Goal: Transaction & Acquisition: Purchase product/service

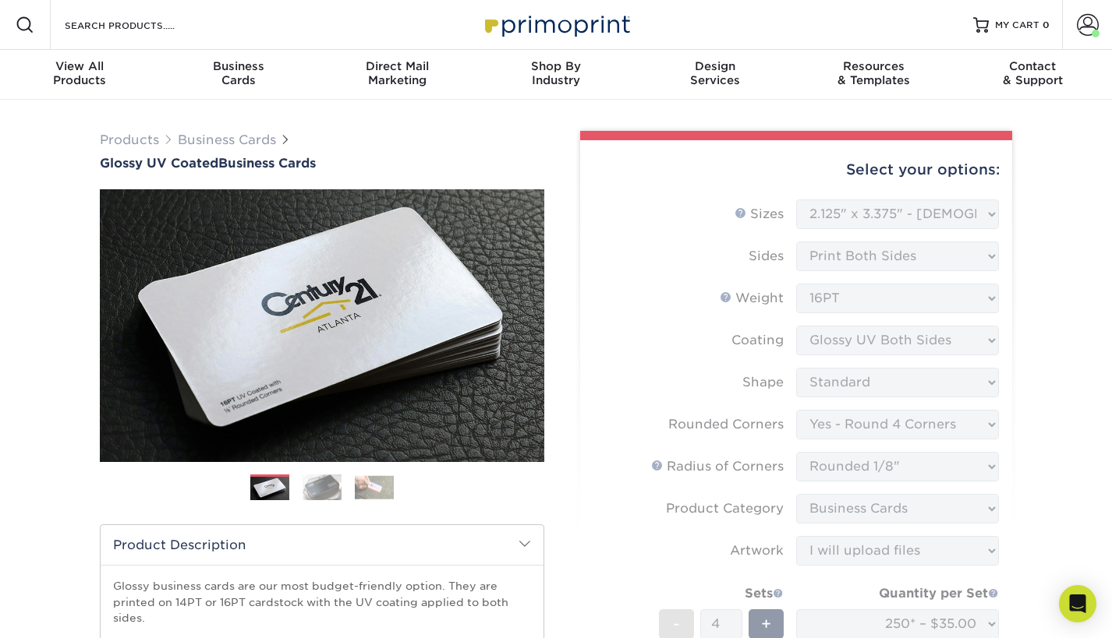
select select "2.12x3.38"
select select "7672df9e-0e0a-464d-8e1f-920c575e4da3"
select select "589680c7-ee9a-431b-9d12-d7aeb1386a97"
select select "3b5148f1-0588-4f88-a218-97bcfdce65c1"
select select "upload"
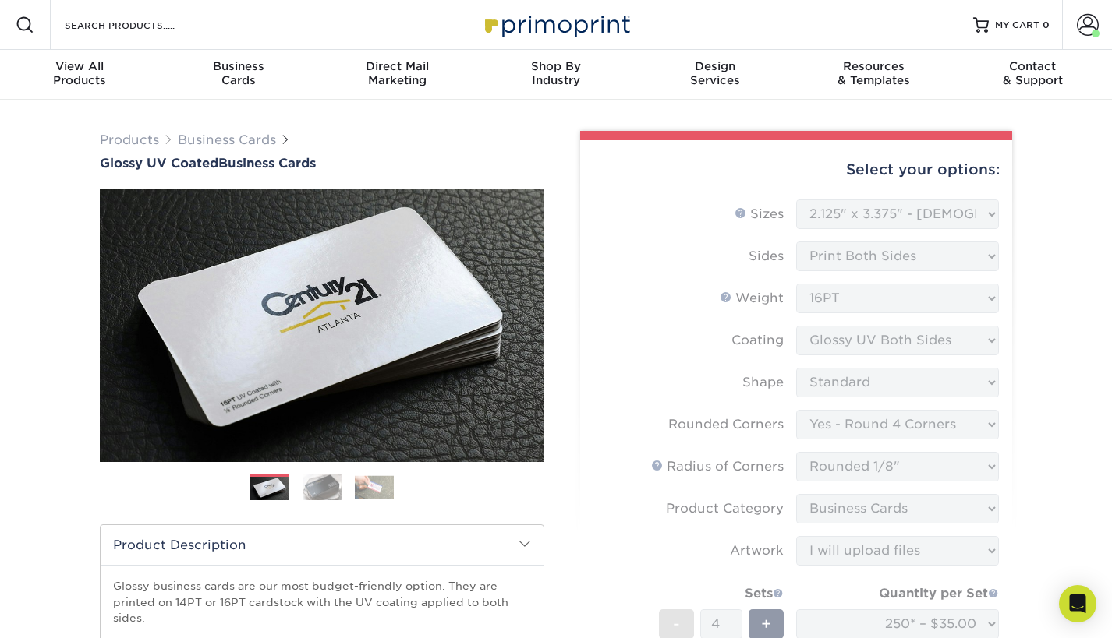
select select "250* – $35.00"
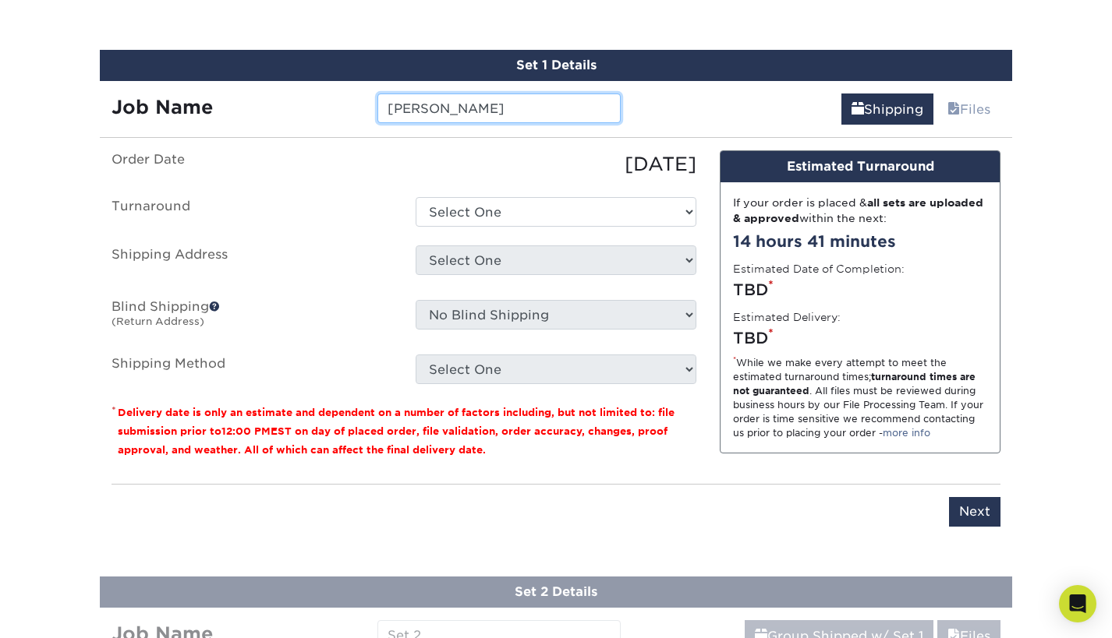
type input "[PERSON_NAME]"
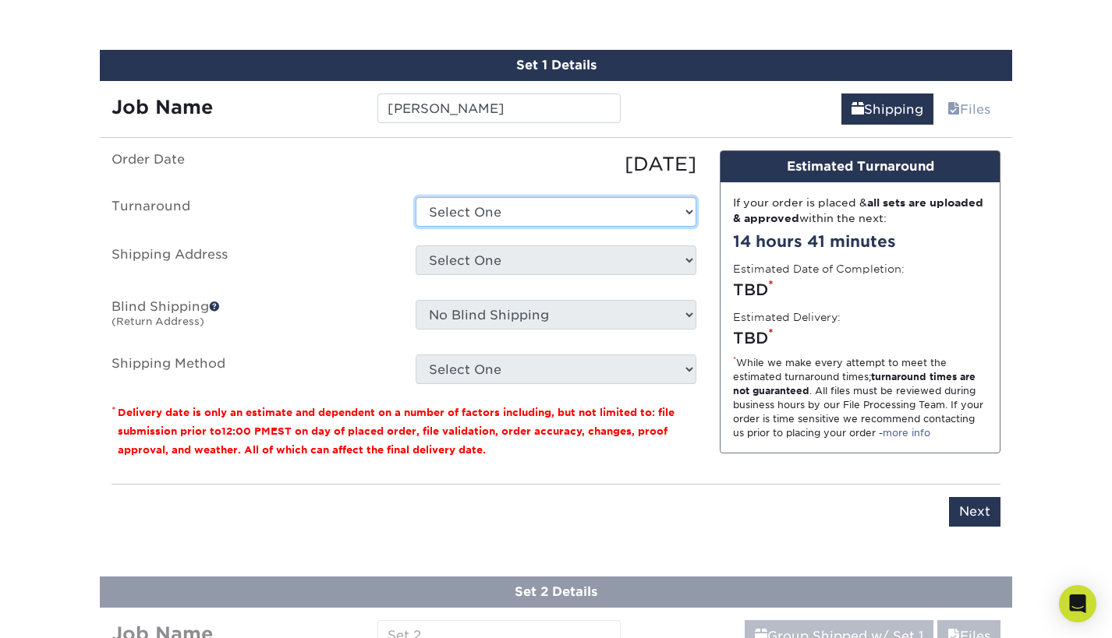
select select "a80495cc-c0ef-42dc-a7b5-66cc7028b468"
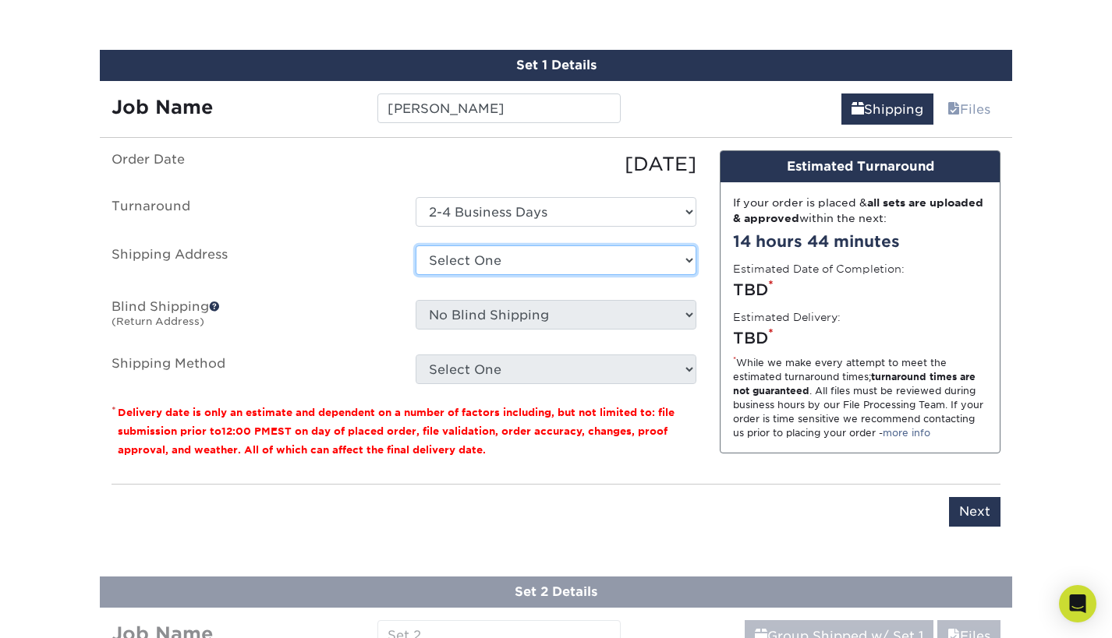
select select "283845"
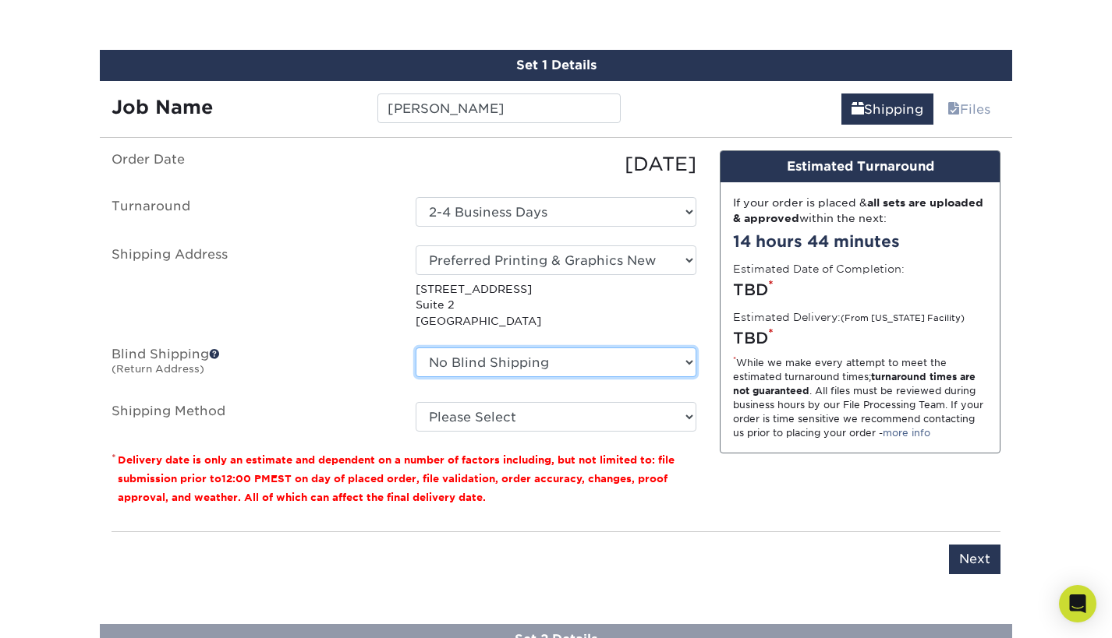
select select "283845"
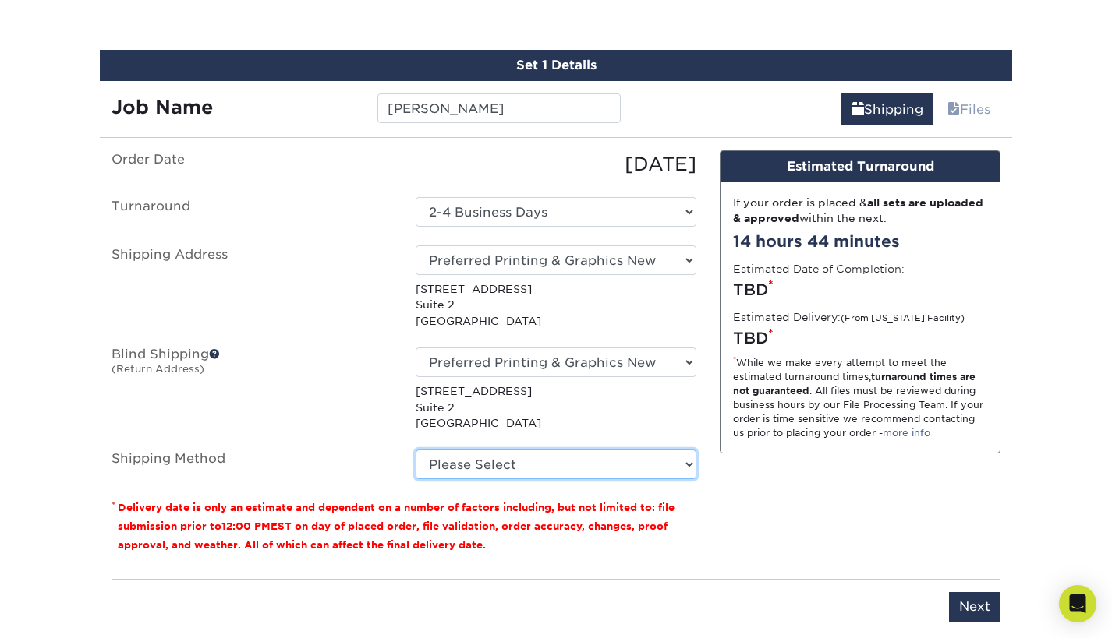
select select "03"
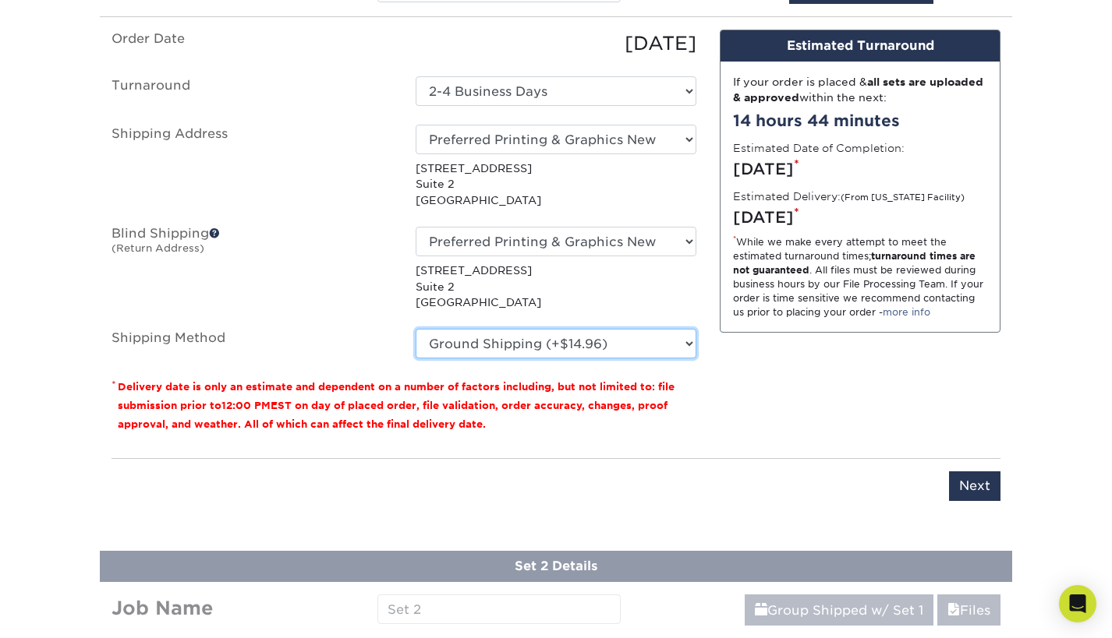
scroll to position [1080, 0]
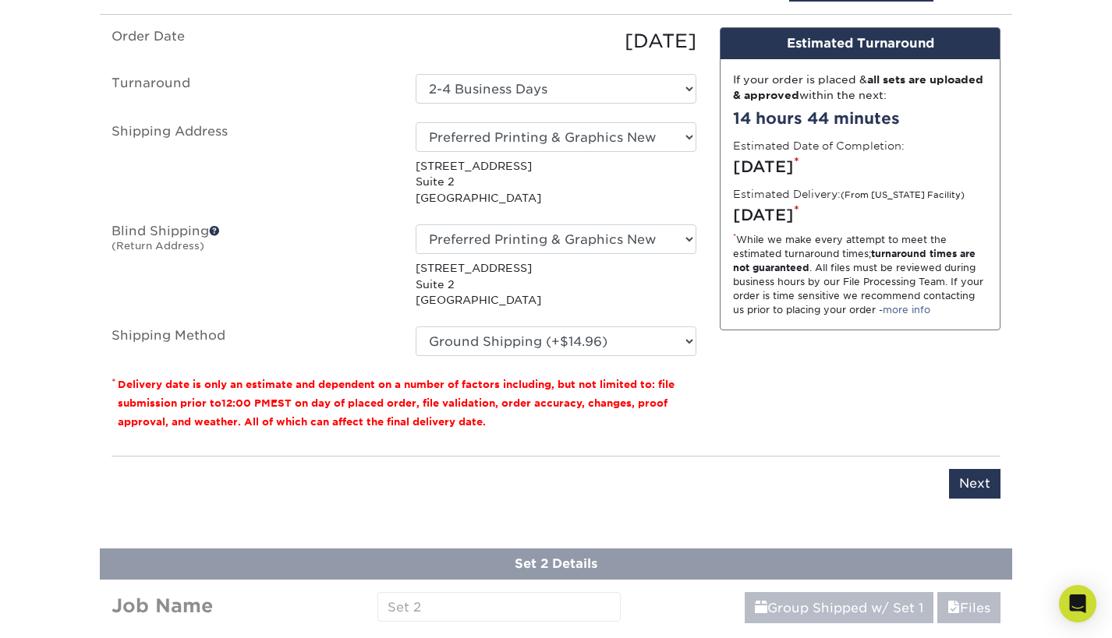
click at [977, 480] on input "Next" at bounding box center [974, 484] width 51 height 30
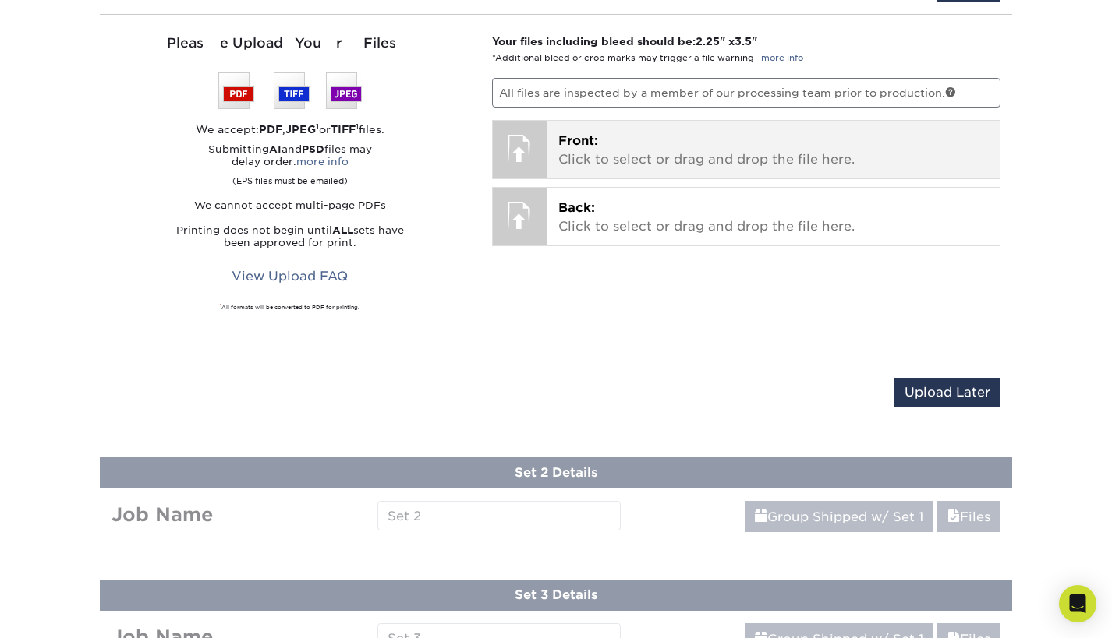
click at [507, 134] on div at bounding box center [520, 148] width 55 height 55
click at [522, 152] on div at bounding box center [520, 148] width 55 height 55
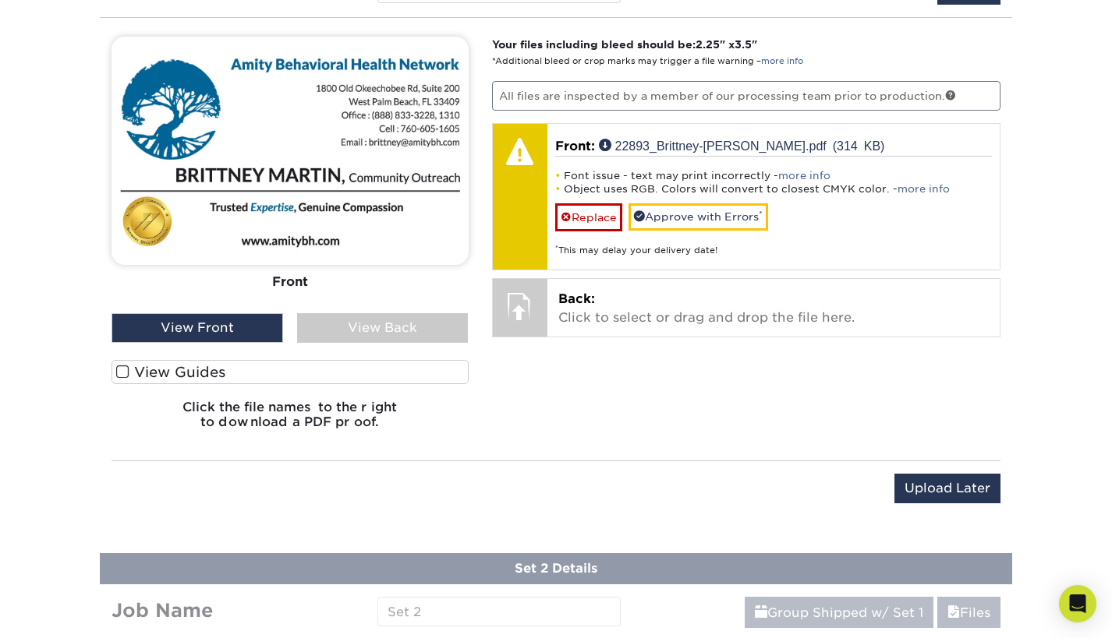
scroll to position [1077, 0]
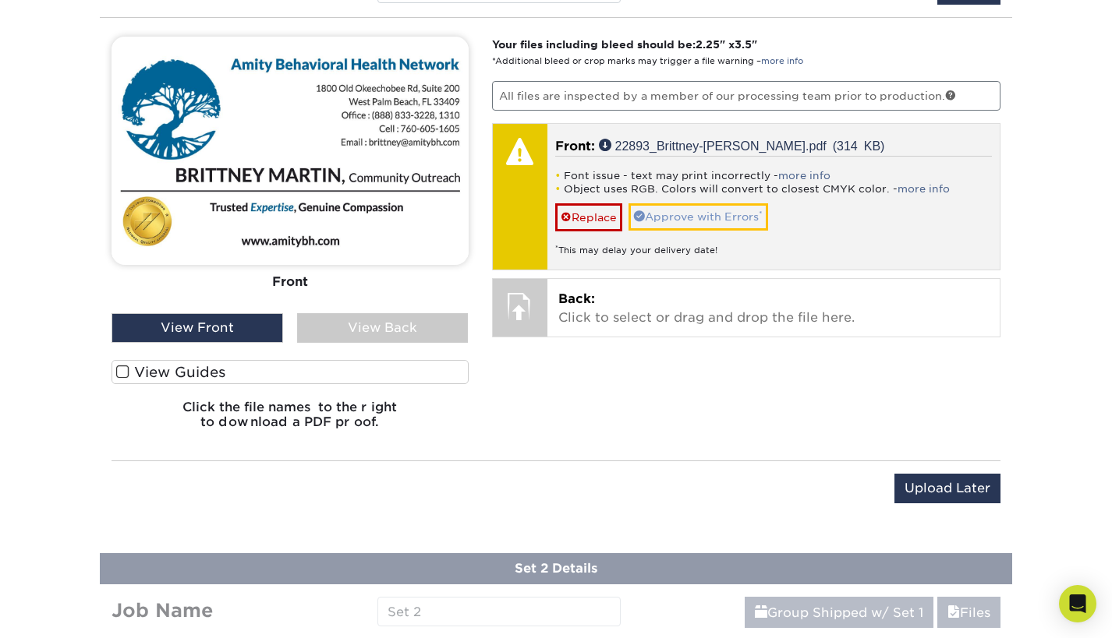
click at [688, 209] on link "Approve with Errors *" at bounding box center [698, 216] width 140 height 27
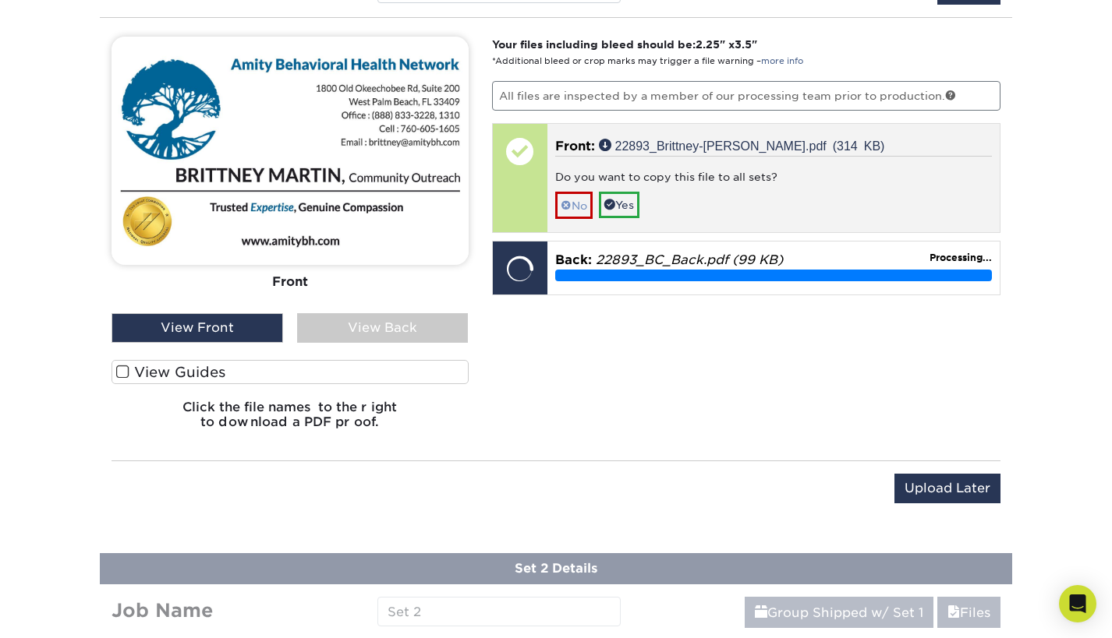
click at [578, 200] on link "No" at bounding box center [573, 205] width 37 height 27
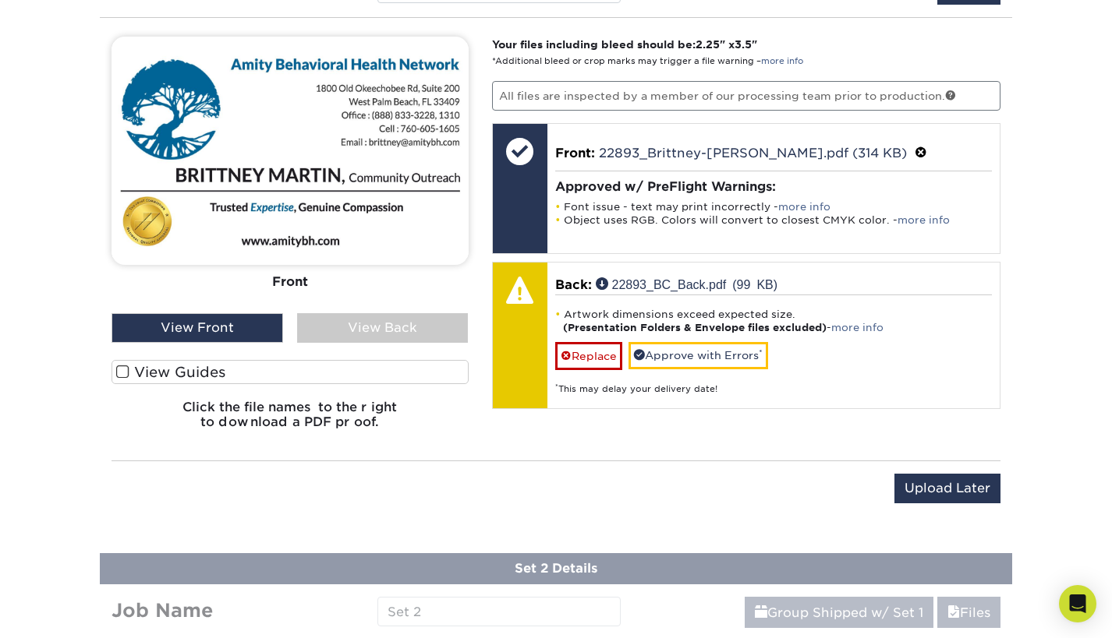
click at [385, 319] on div "View Back" at bounding box center [383, 328] width 172 height 30
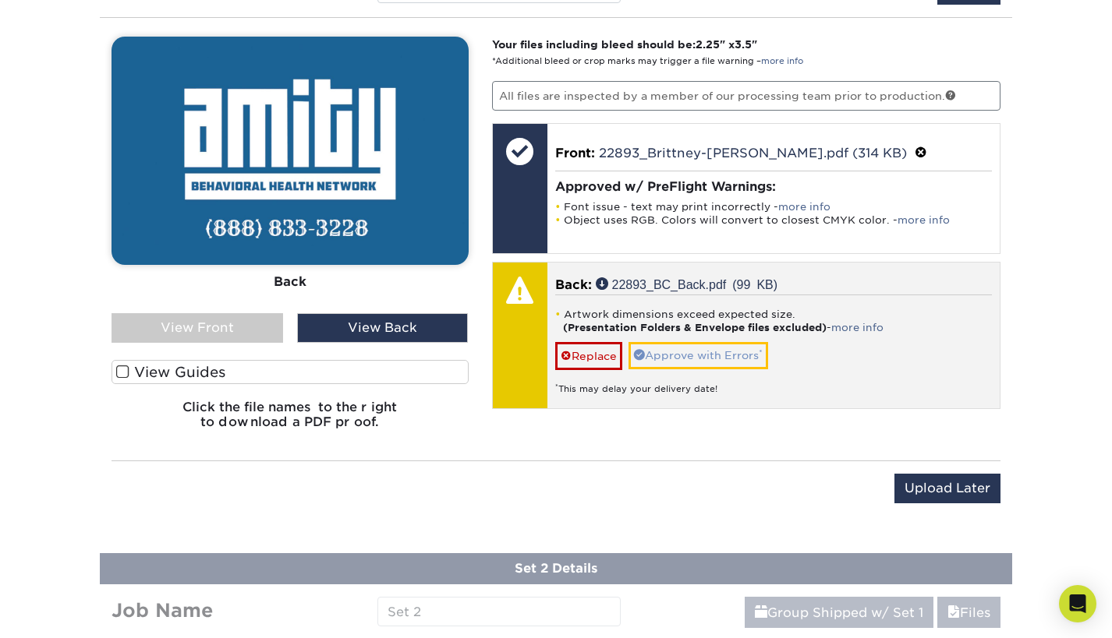
click at [695, 354] on link "Approve with Errors *" at bounding box center [698, 355] width 140 height 27
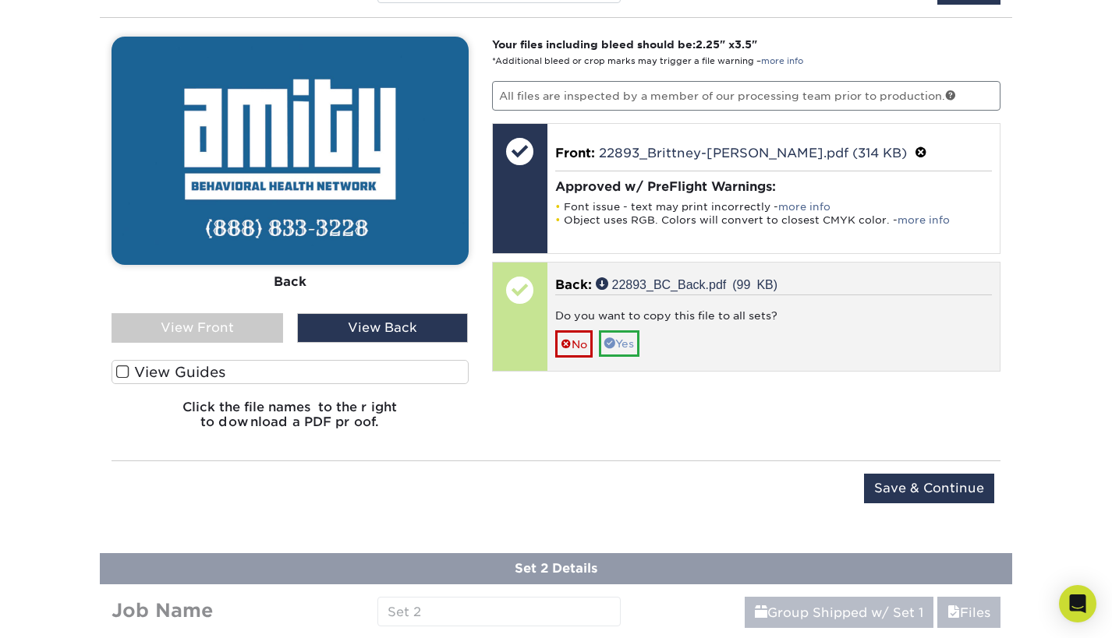
click at [635, 343] on link "Yes" at bounding box center [619, 344] width 41 height 27
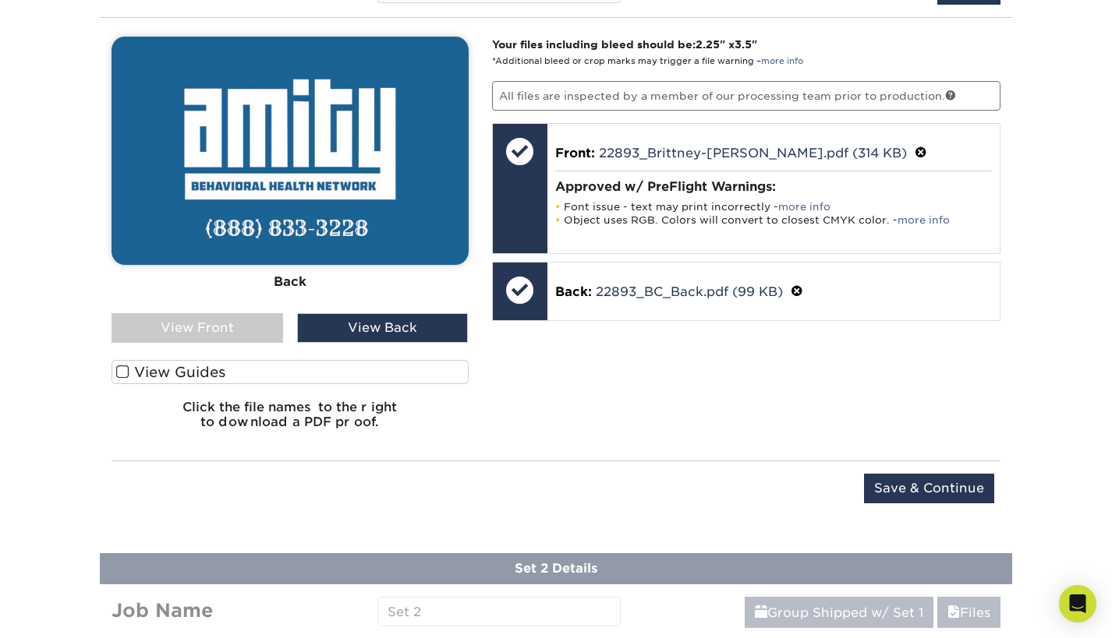
click at [917, 488] on input "Save & Continue" at bounding box center [929, 489] width 130 height 30
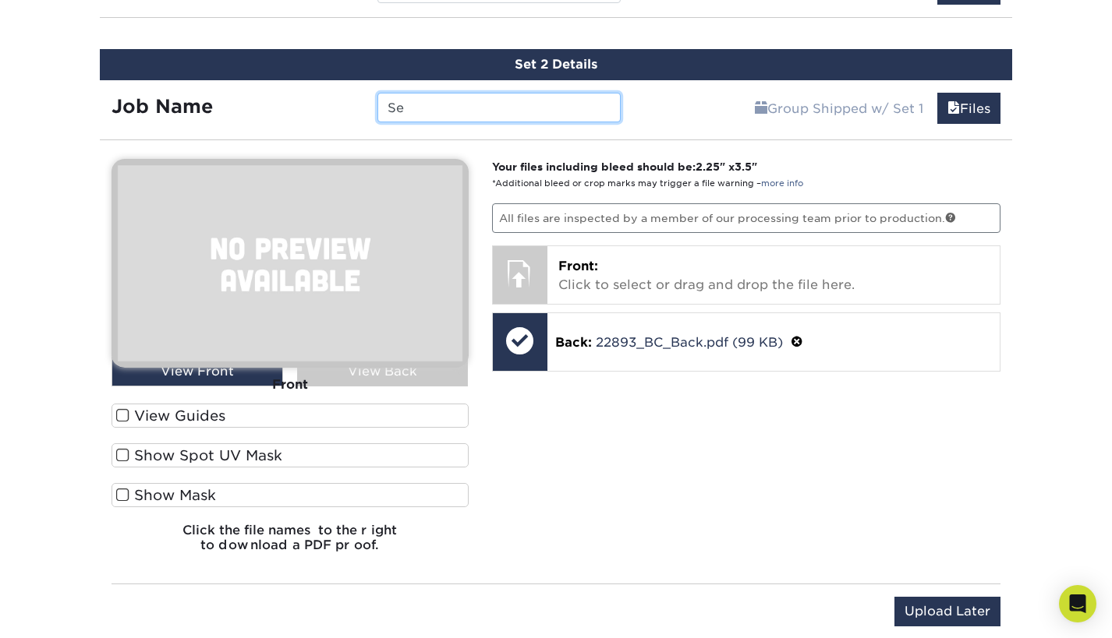
type input "S"
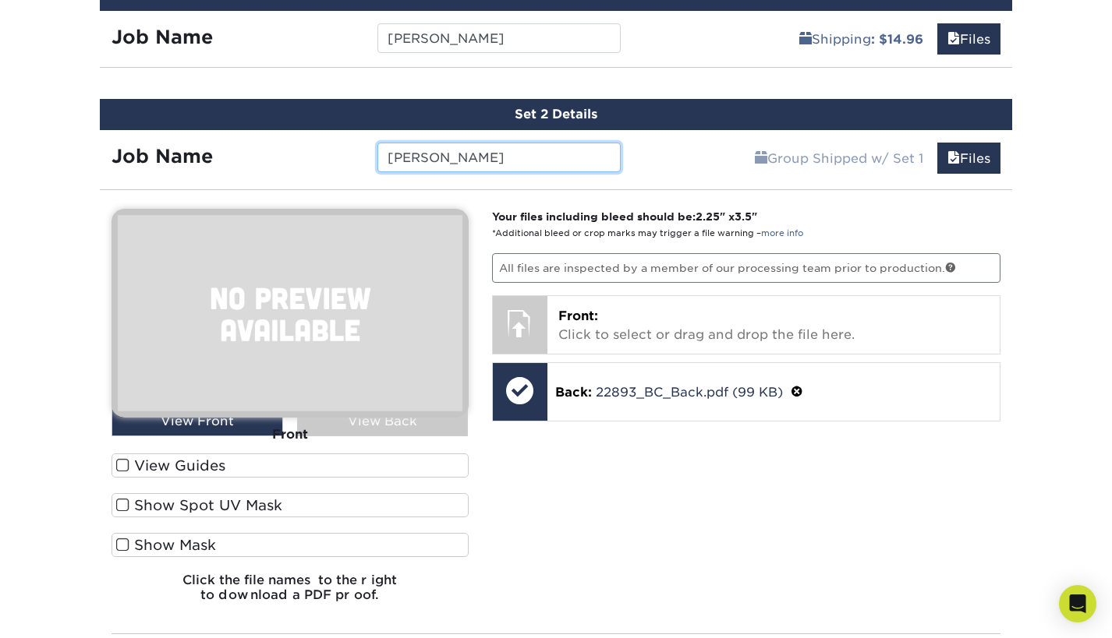
scroll to position [1027, 0]
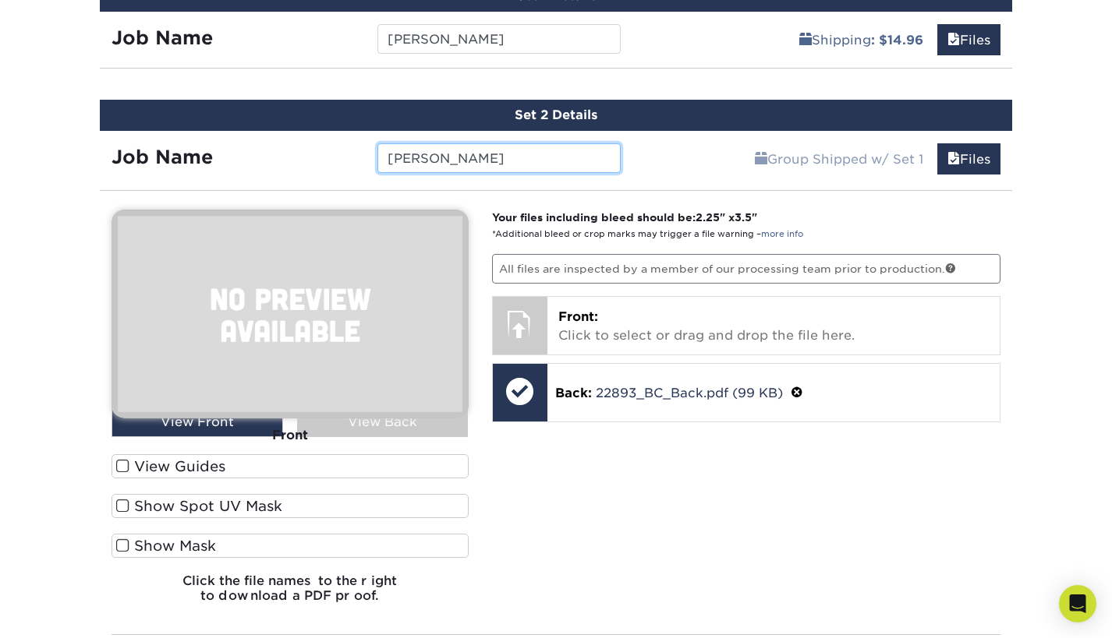
type input "[PERSON_NAME]"
click at [215, 423] on div "Front" at bounding box center [289, 436] width 357 height 34
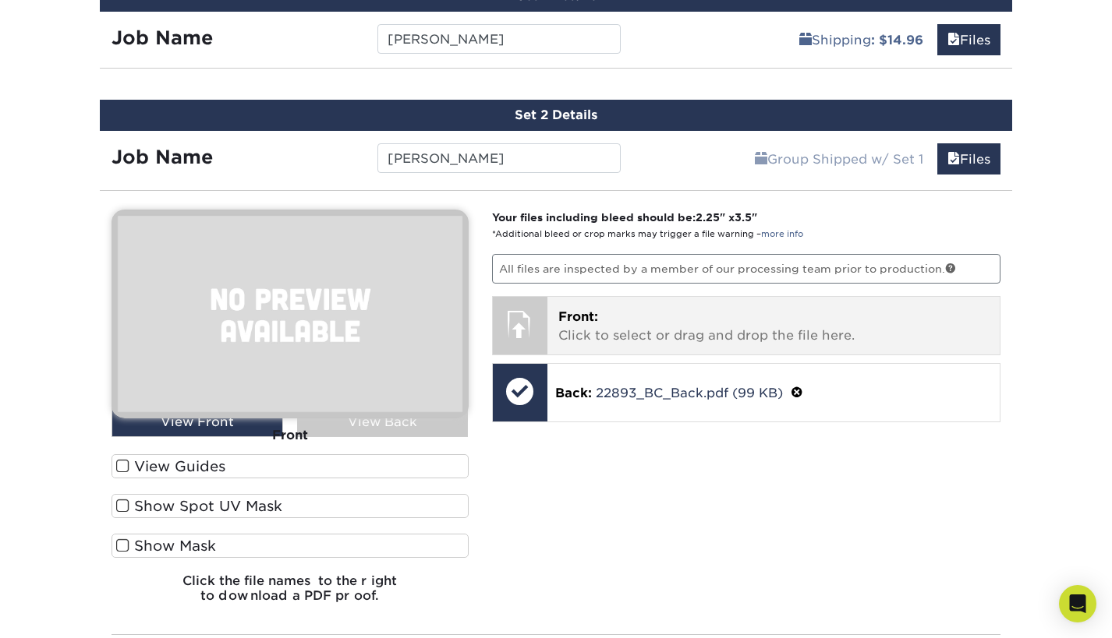
click at [621, 327] on p "Front: Click to select or drag and drop the file here." at bounding box center [773, 326] width 431 height 37
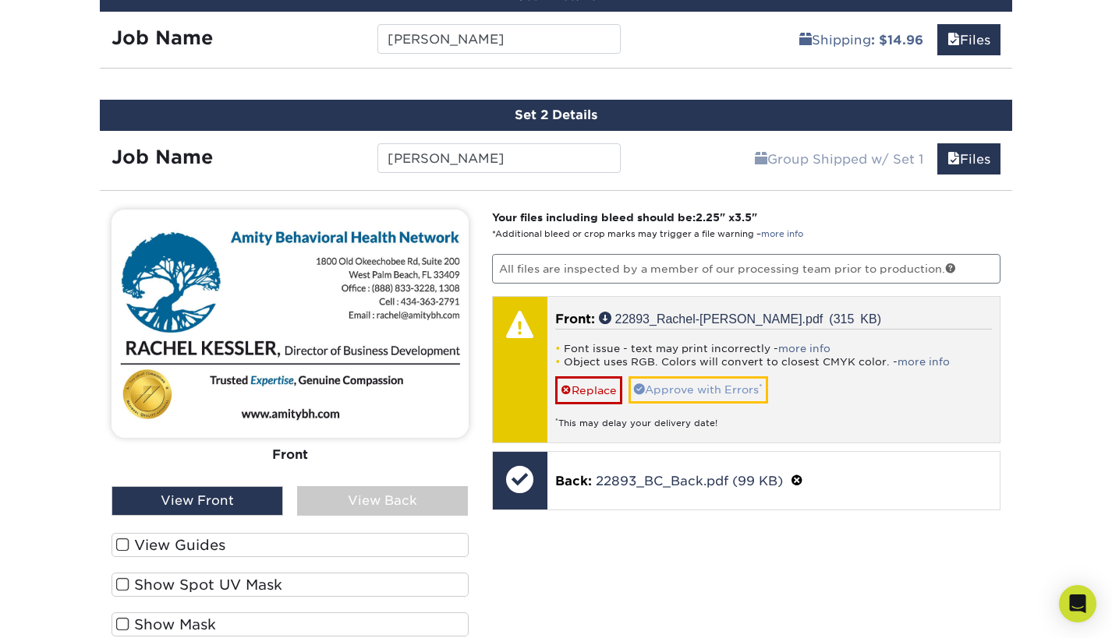
click at [713, 387] on link "Approve with Errors *" at bounding box center [698, 390] width 140 height 27
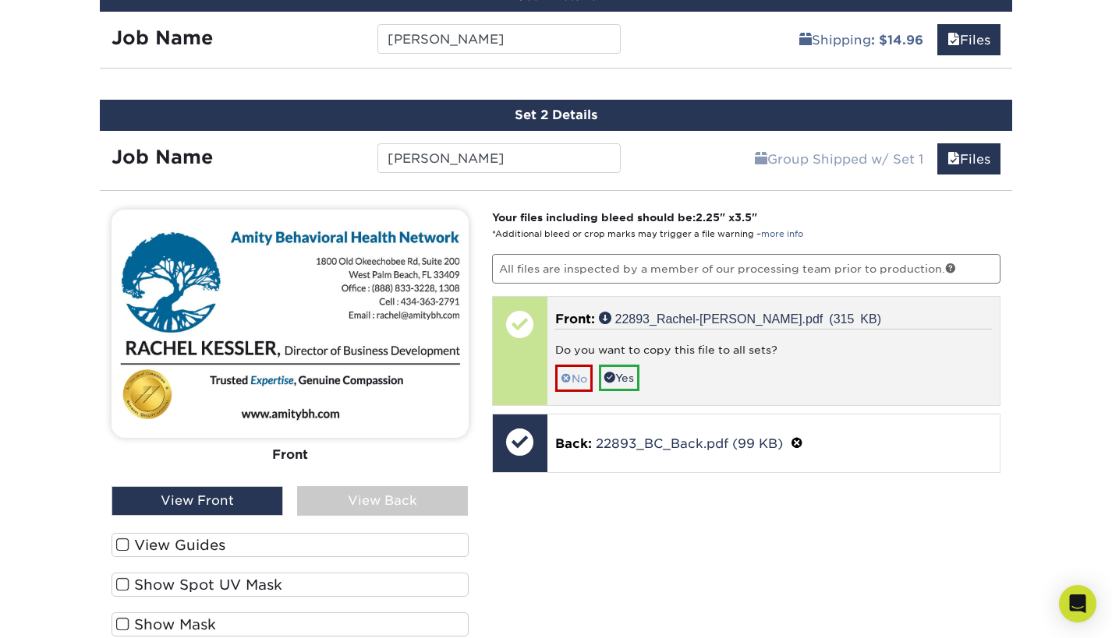
click at [574, 377] on link "No" at bounding box center [573, 378] width 37 height 27
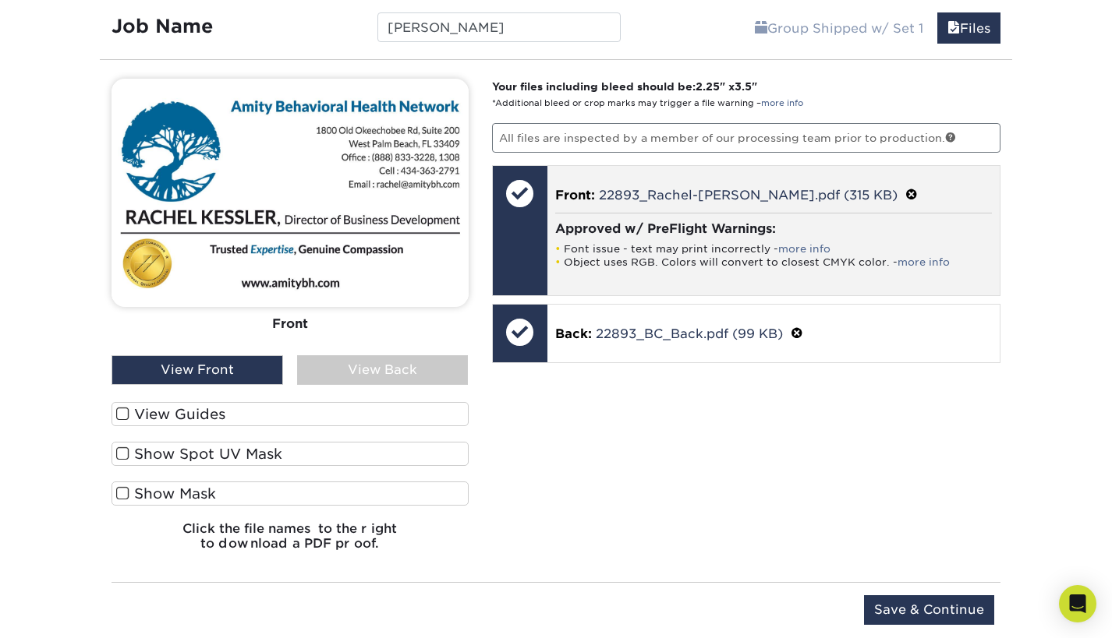
scroll to position [1198, 0]
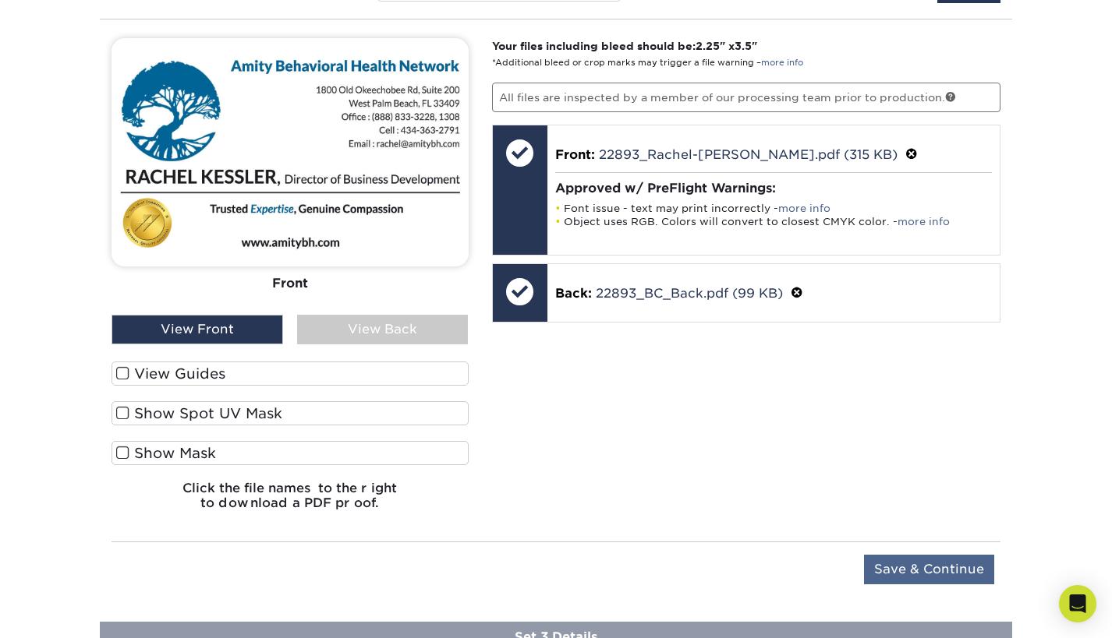
click at [912, 561] on input "Save & Continue" at bounding box center [929, 570] width 130 height 30
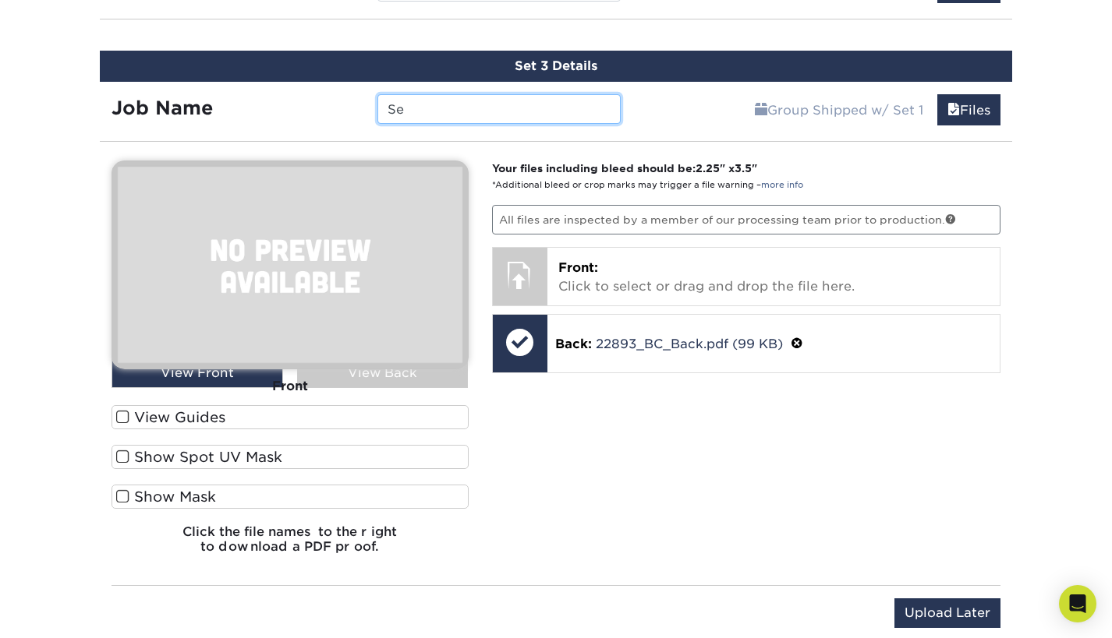
type input "S"
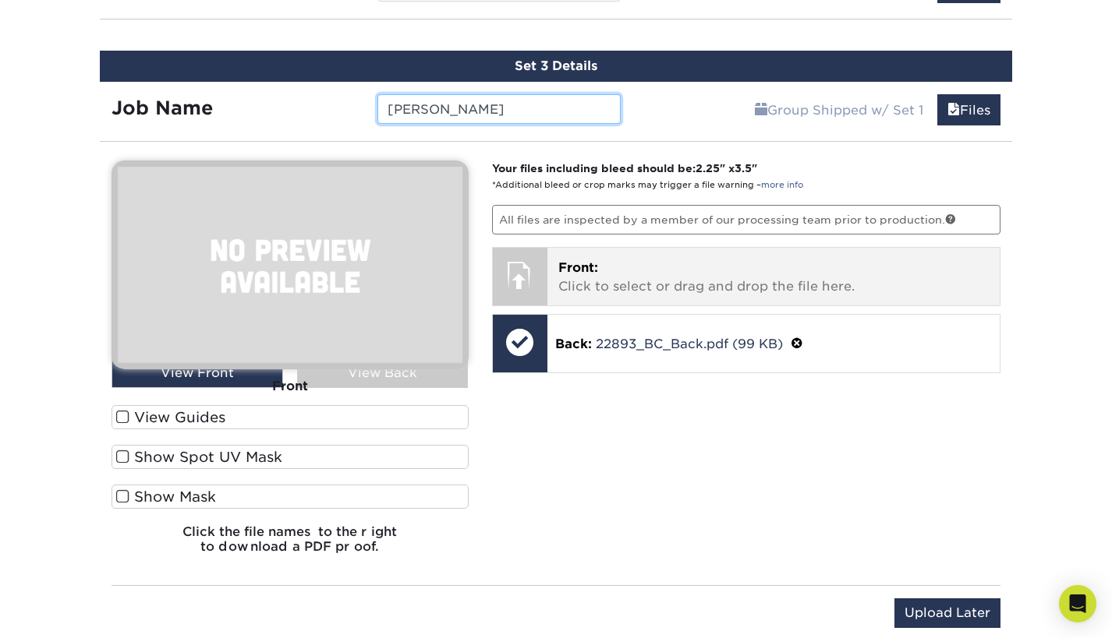
type input "[PERSON_NAME]"
click at [596, 276] on p "Front: Click to select or drag and drop the file here." at bounding box center [773, 277] width 431 height 37
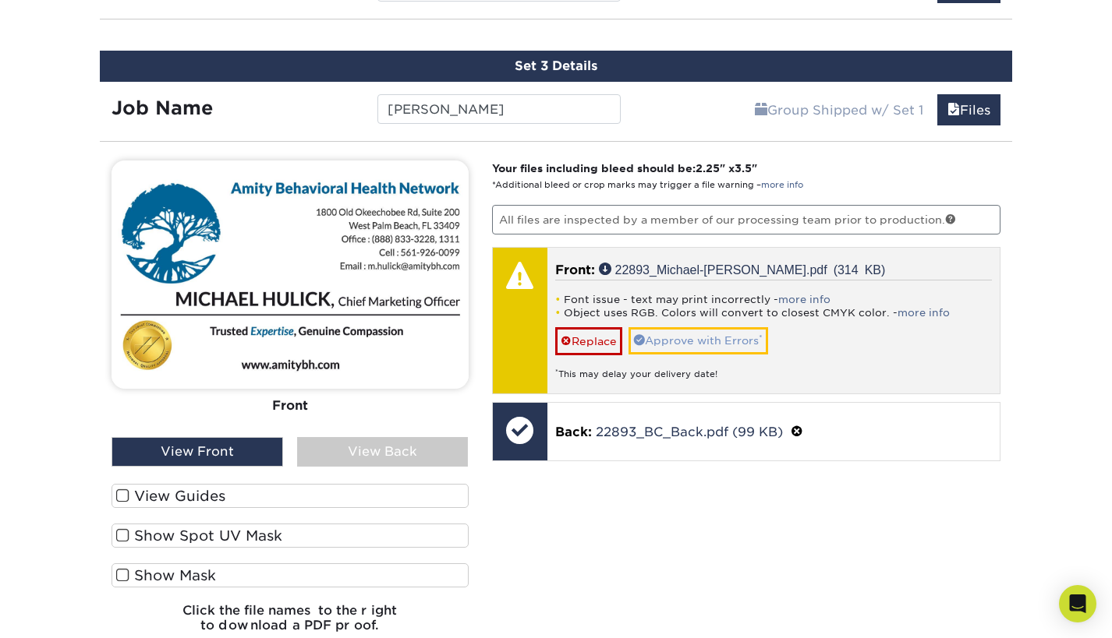
click at [704, 334] on link "Approve with Errors *" at bounding box center [698, 340] width 140 height 27
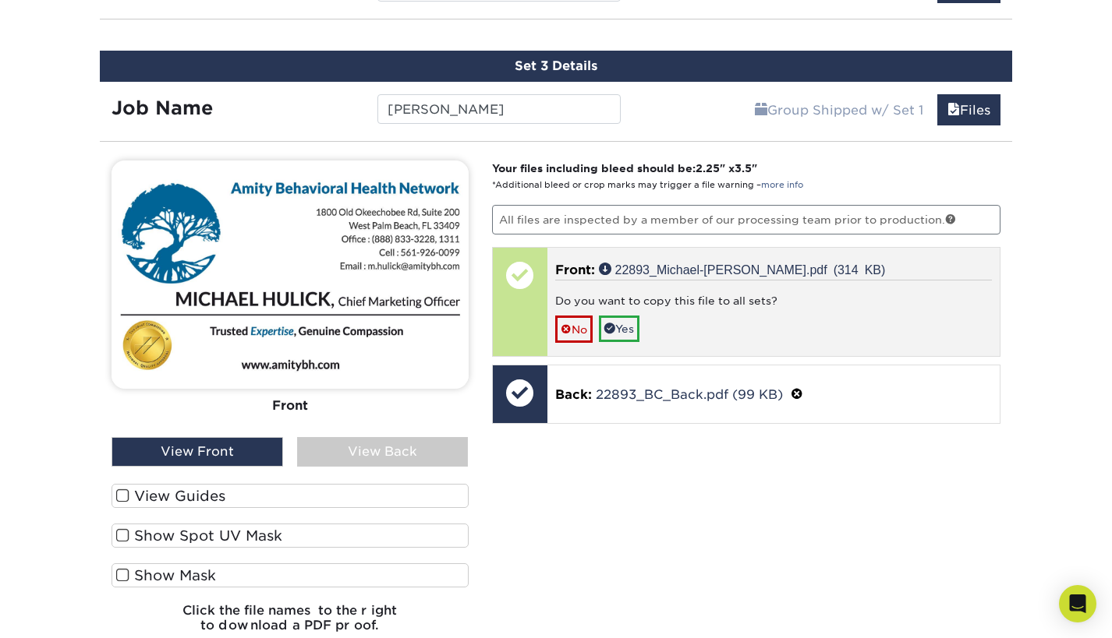
click at [574, 328] on link "No" at bounding box center [573, 329] width 37 height 27
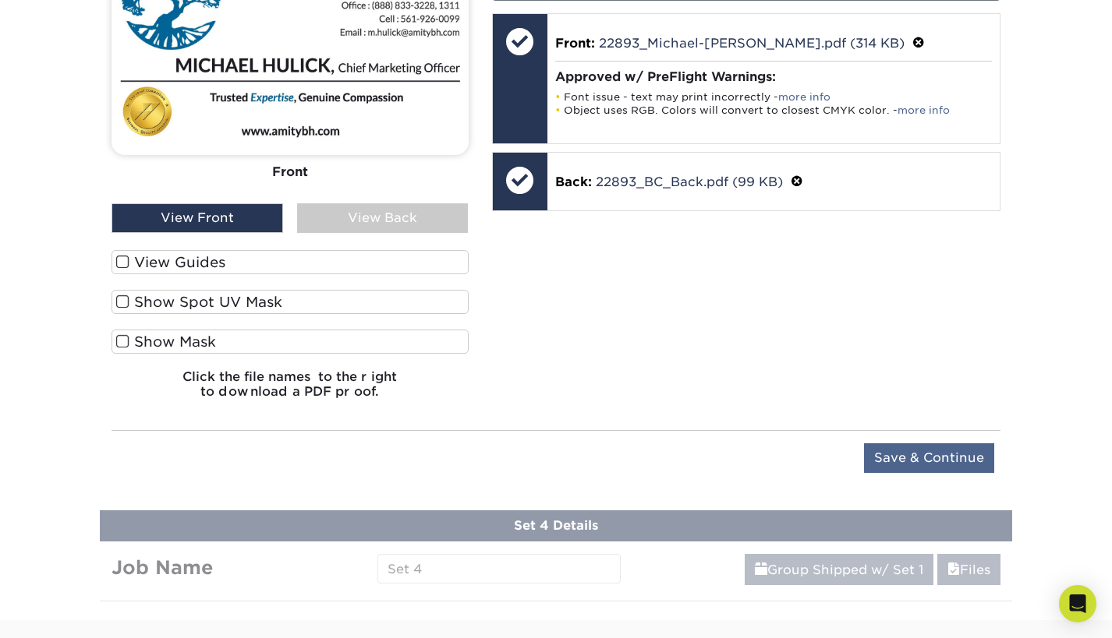
scroll to position [1433, 0]
click at [908, 450] on input "Save & Continue" at bounding box center [929, 458] width 130 height 30
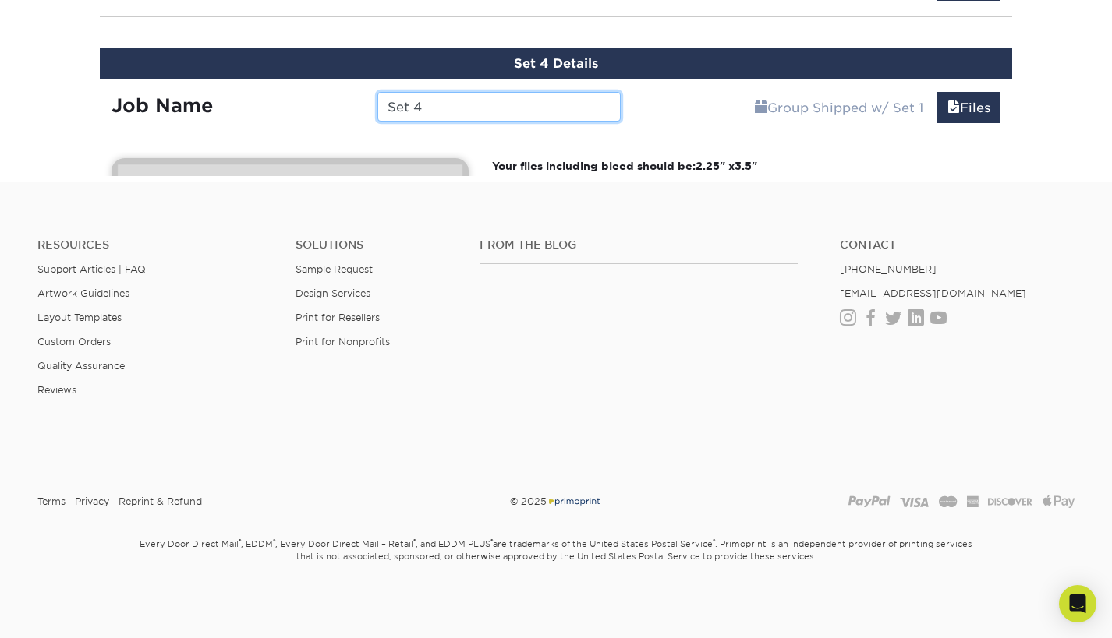
scroll to position [1296, 0]
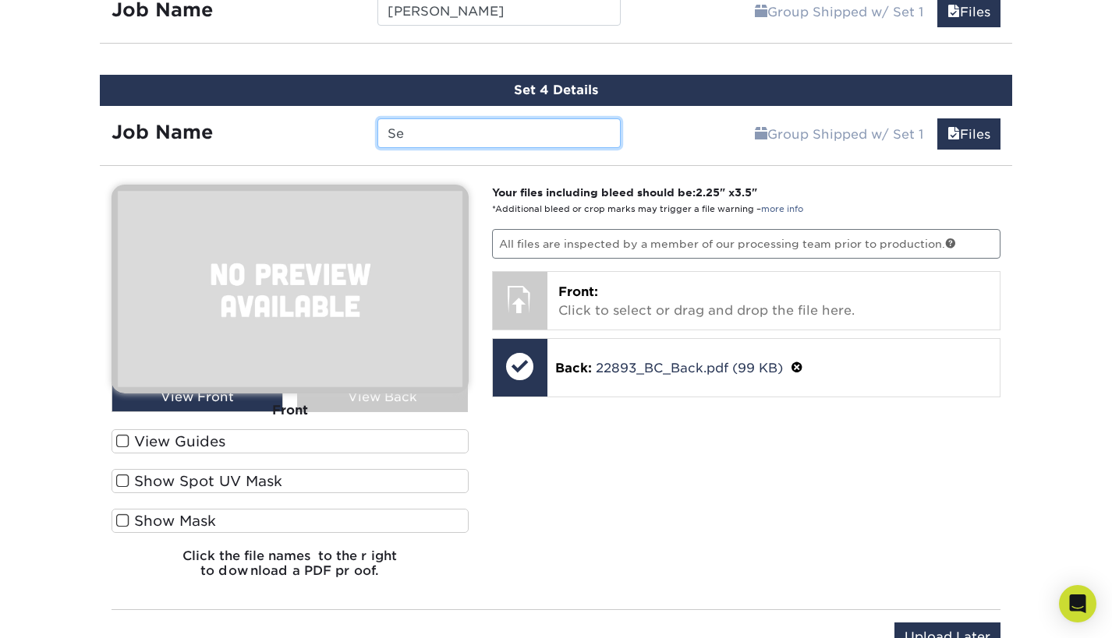
type input "S"
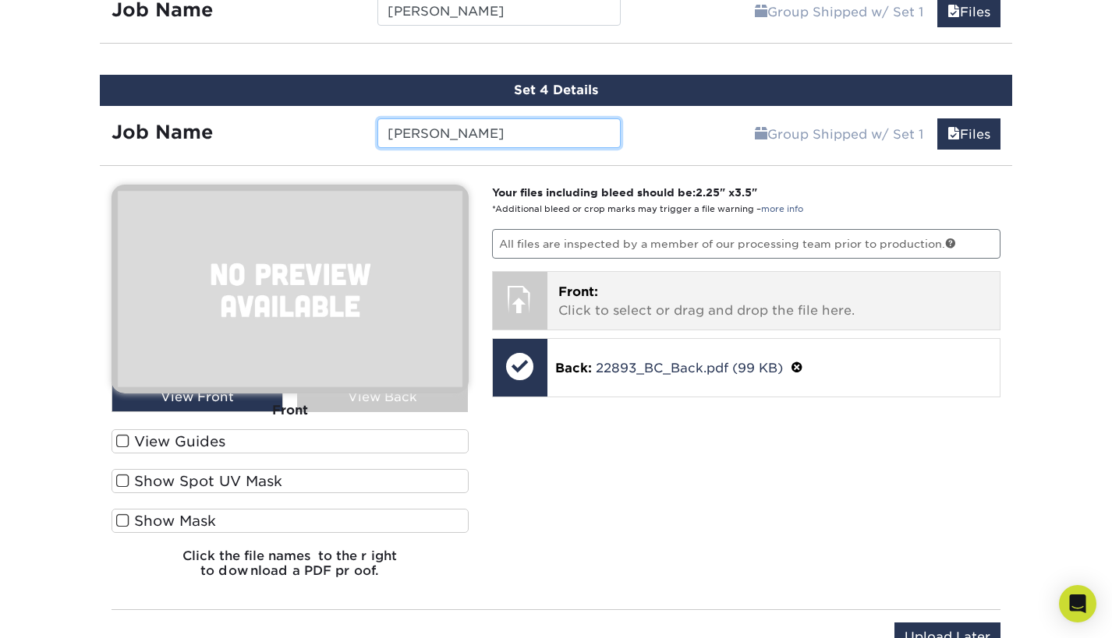
type input "[PERSON_NAME]"
click at [582, 286] on span "Front:" at bounding box center [578, 292] width 40 height 15
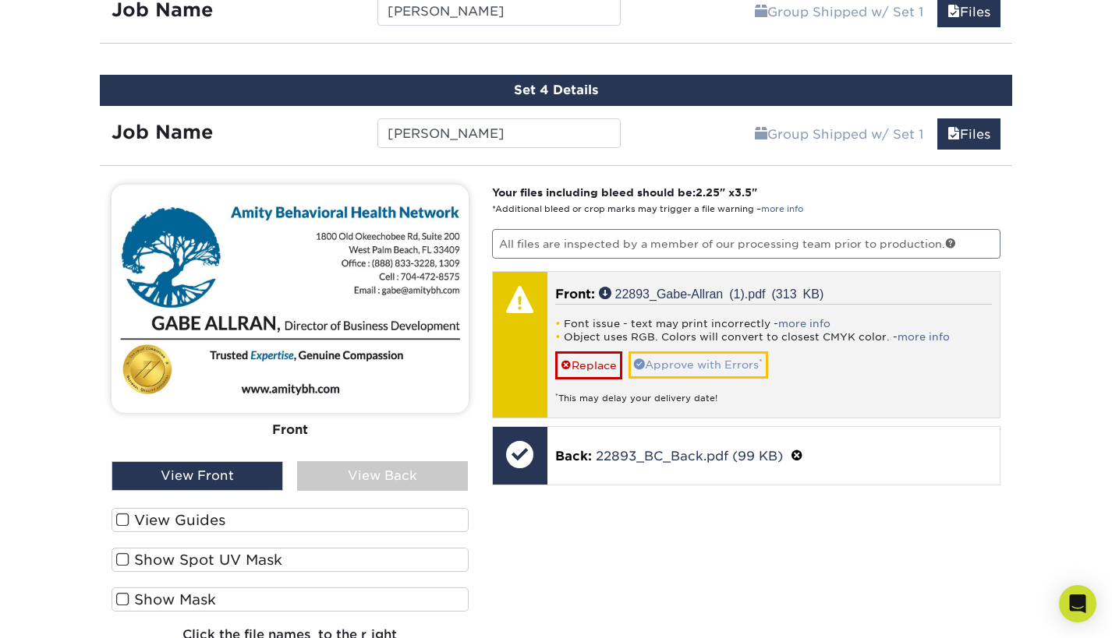
click at [691, 363] on link "Approve with Errors *" at bounding box center [698, 365] width 140 height 27
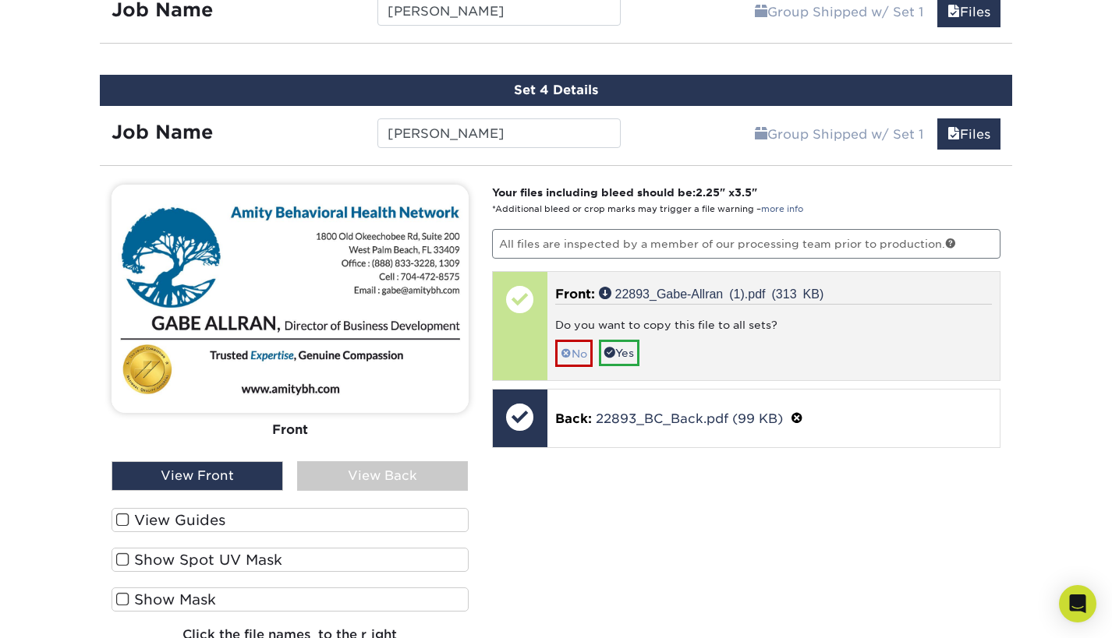
click at [567, 348] on span at bounding box center [566, 354] width 11 height 12
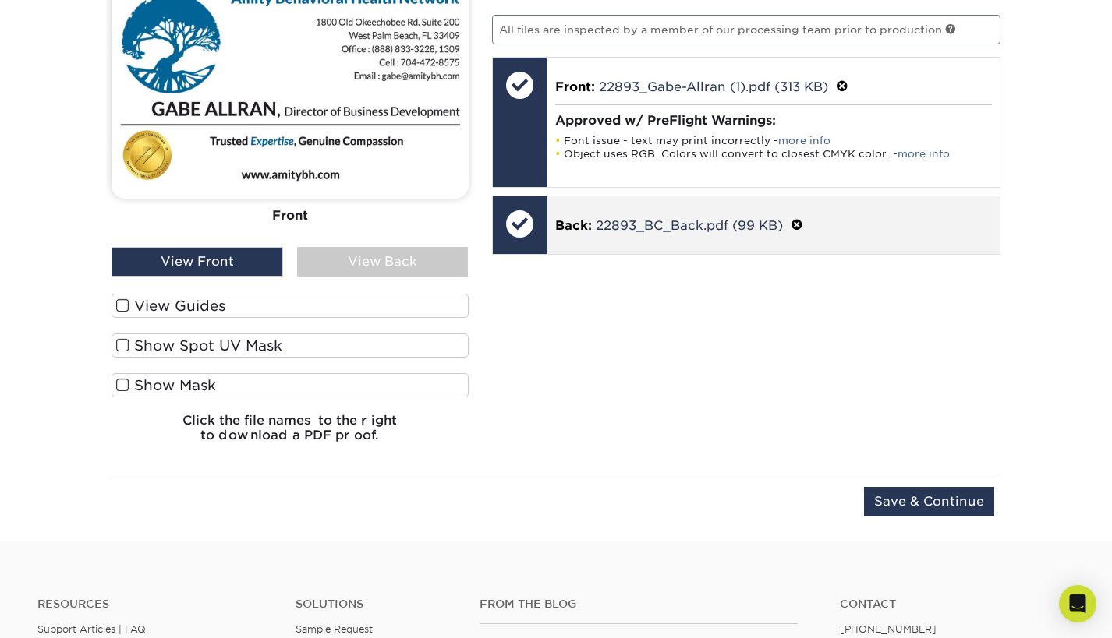
scroll to position [1512, 0]
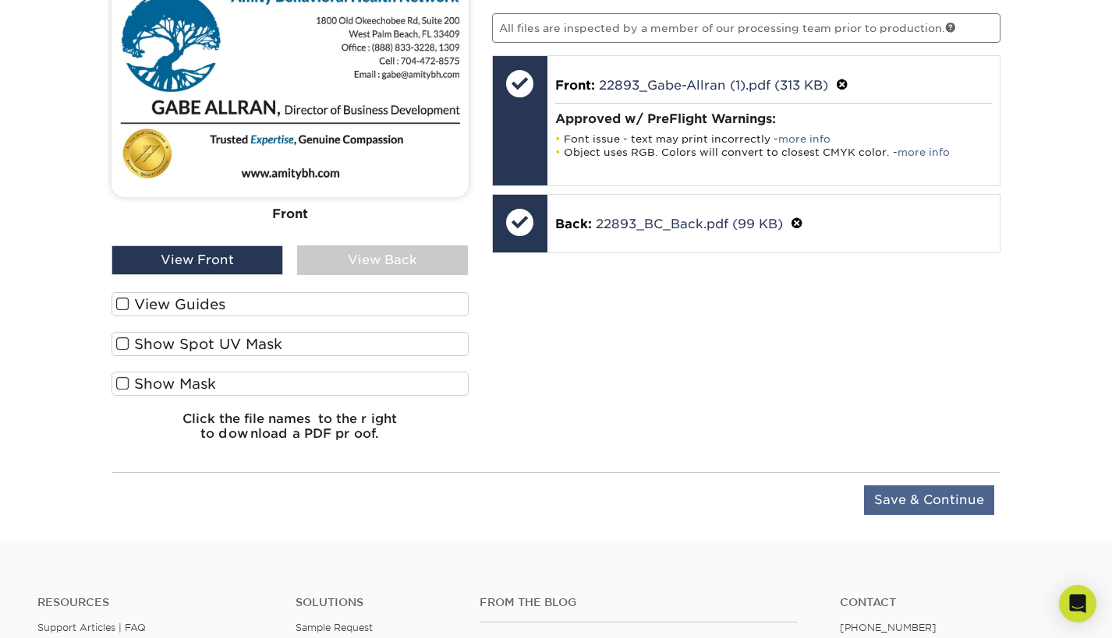
click at [946, 493] on input "Save & Continue" at bounding box center [929, 501] width 130 height 30
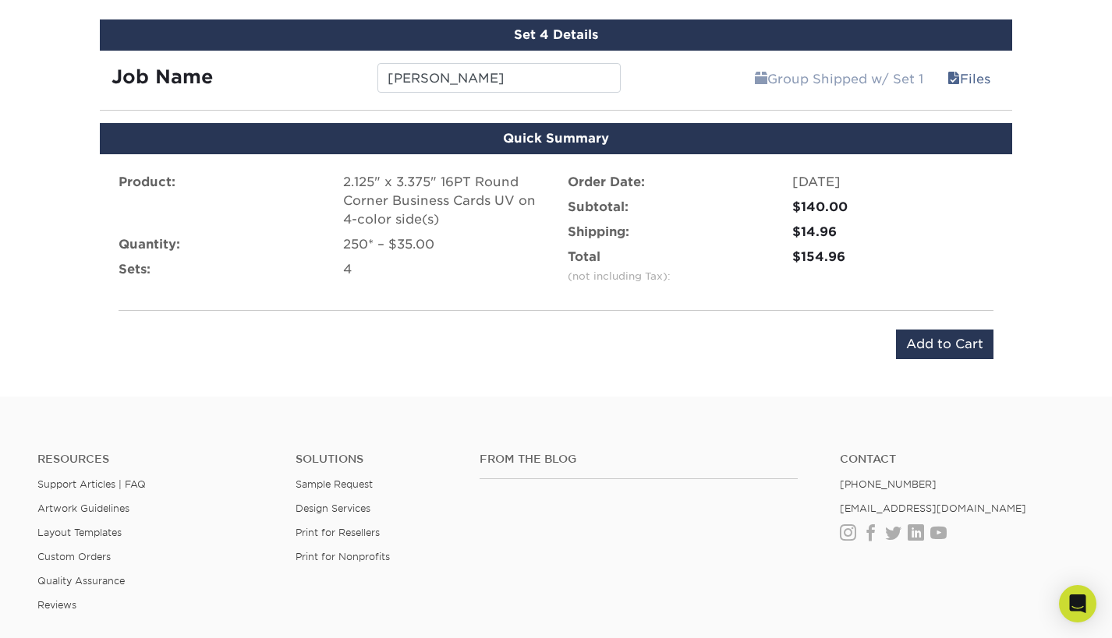
scroll to position [1351, 0]
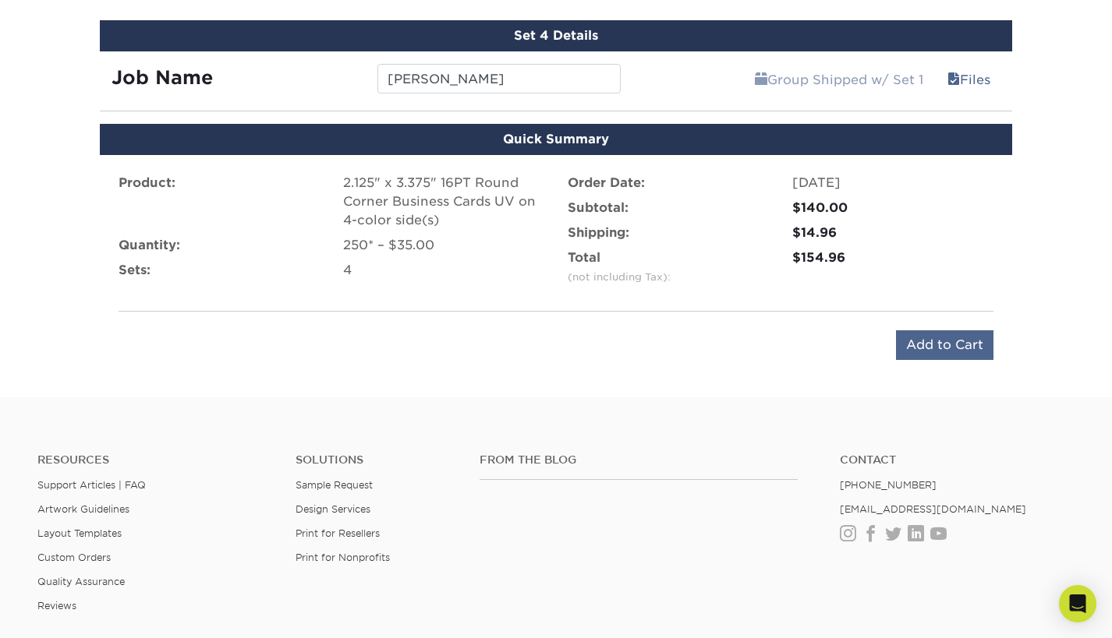
click at [918, 343] on input "Add to Cart" at bounding box center [944, 346] width 97 height 30
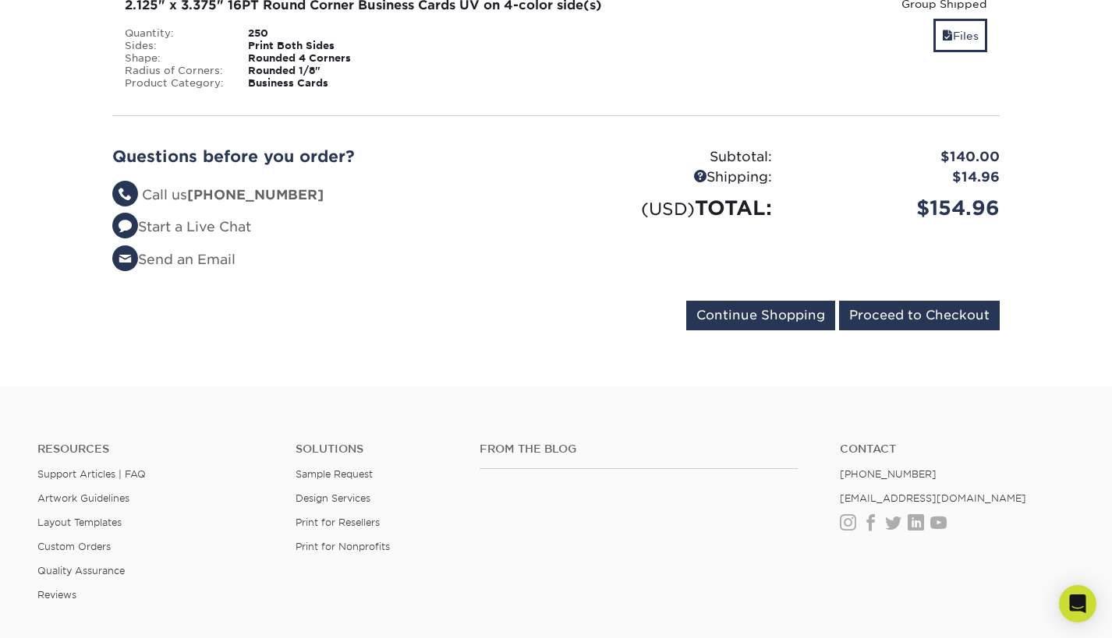
scroll to position [837, 0]
click at [919, 330] on input "Proceed to Checkout" at bounding box center [919, 315] width 161 height 30
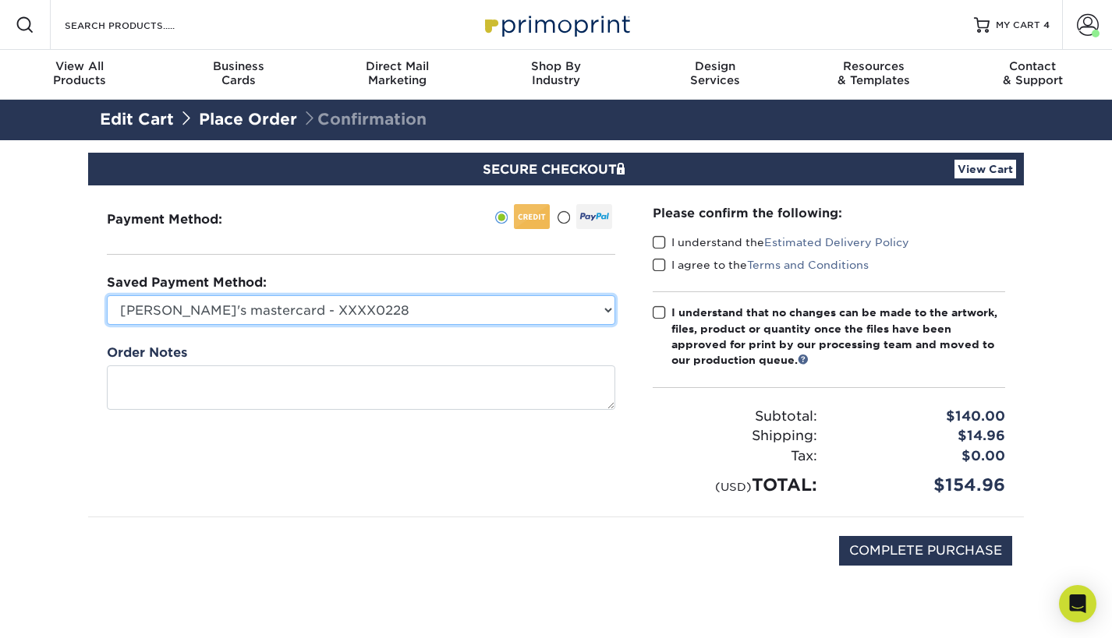
select select "75421"
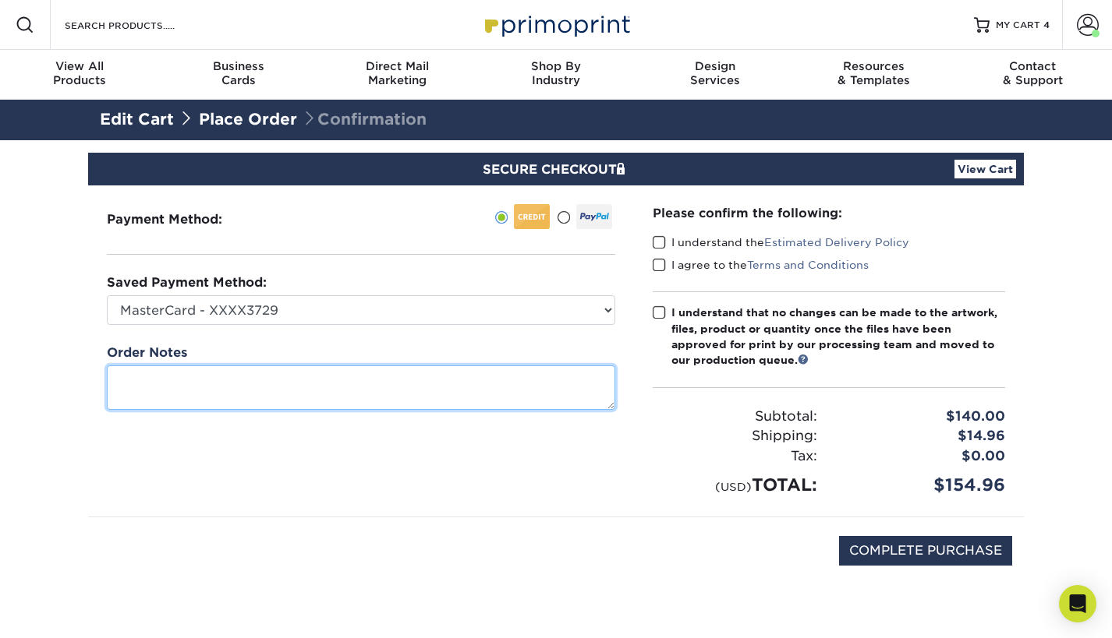
click at [384, 377] on textarea at bounding box center [361, 388] width 508 height 44
click at [264, 379] on textarea "22893 AMITY BEHAVIOUR NETWORK" at bounding box center [361, 388] width 508 height 44
click at [263, 379] on textarea "22893 AMITY BEHAVIOR NETWORK" at bounding box center [361, 388] width 508 height 44
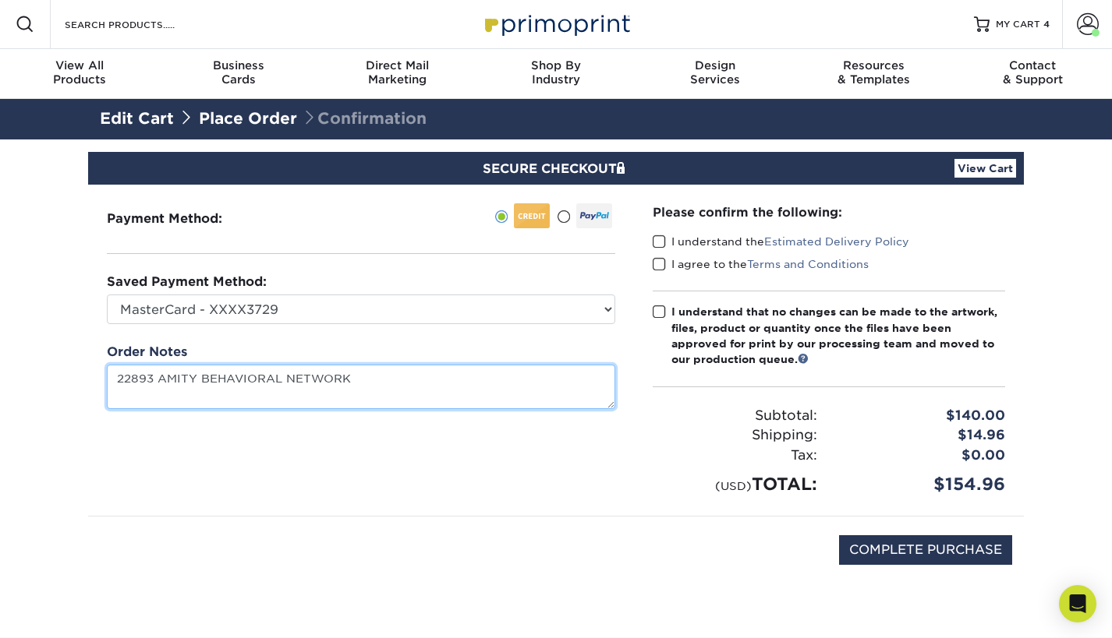
type textarea "22893 AMITY BEHAVIORAL NETWORK"
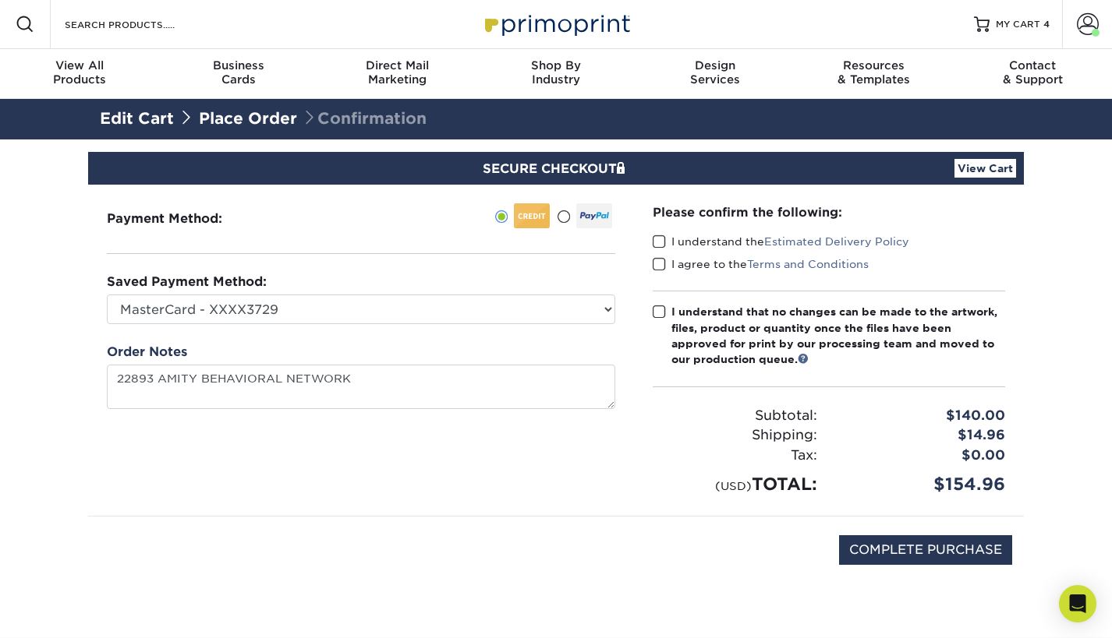
click at [660, 242] on span at bounding box center [658, 242] width 13 height 15
click at [0, 0] on input "I understand the Estimated Delivery Policy" at bounding box center [0, 0] width 0 height 0
click at [660, 266] on span at bounding box center [658, 264] width 13 height 15
click at [0, 0] on input "I agree to the Terms and Conditions" at bounding box center [0, 0] width 0 height 0
click at [660, 309] on span at bounding box center [658, 312] width 13 height 15
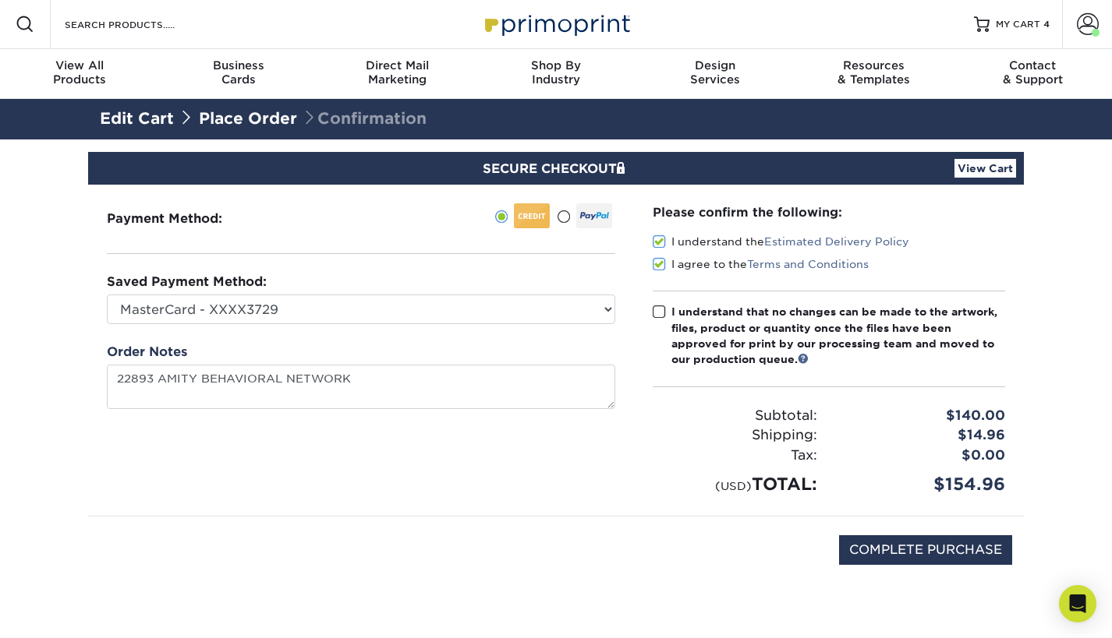
click at [0, 0] on input "I understand that no changes can be made to the artwork, files, product or quan…" at bounding box center [0, 0] width 0 height 0
click at [902, 550] on input "COMPLETE PURCHASE" at bounding box center [925, 551] width 173 height 30
type input "PROCESSING, PLEASE WAIT..."
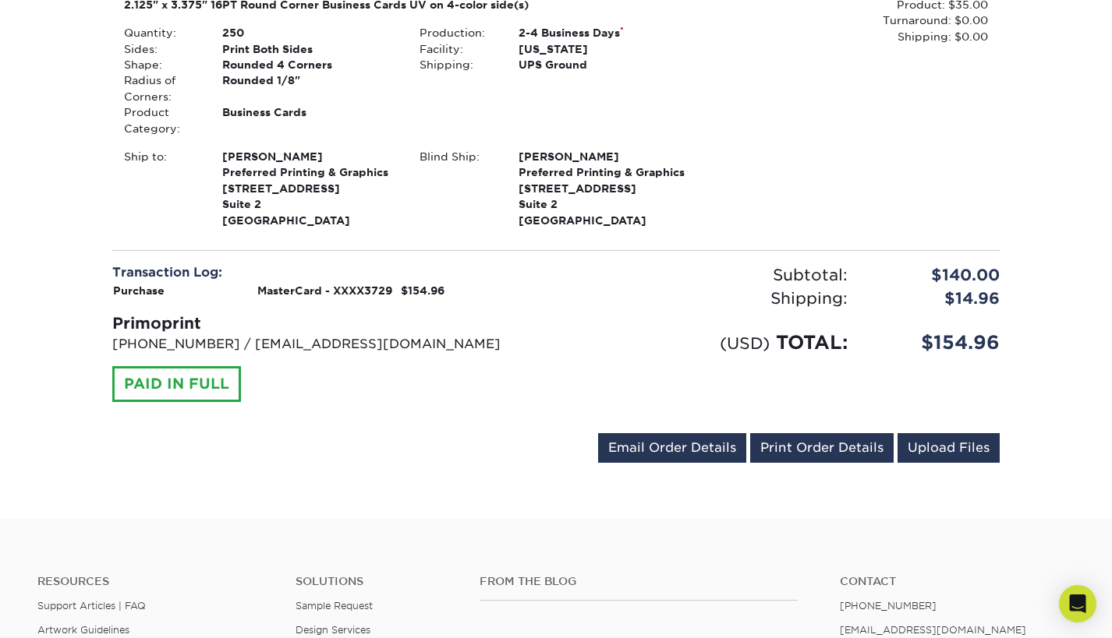
scroll to position [1370, 0]
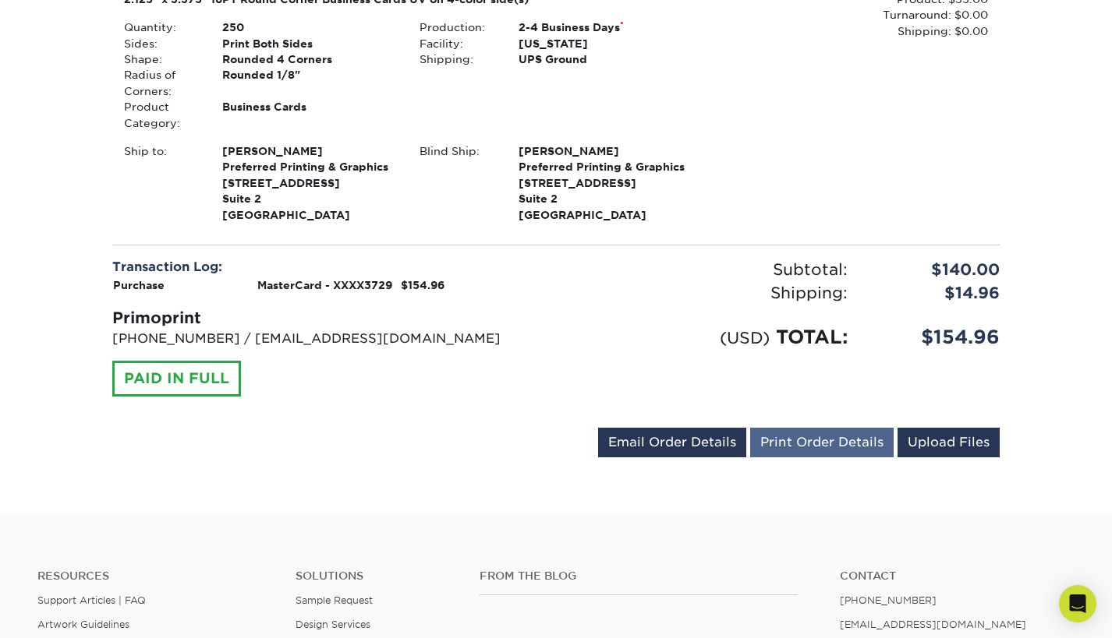
click at [833, 428] on link "Print Order Details" at bounding box center [821, 443] width 143 height 30
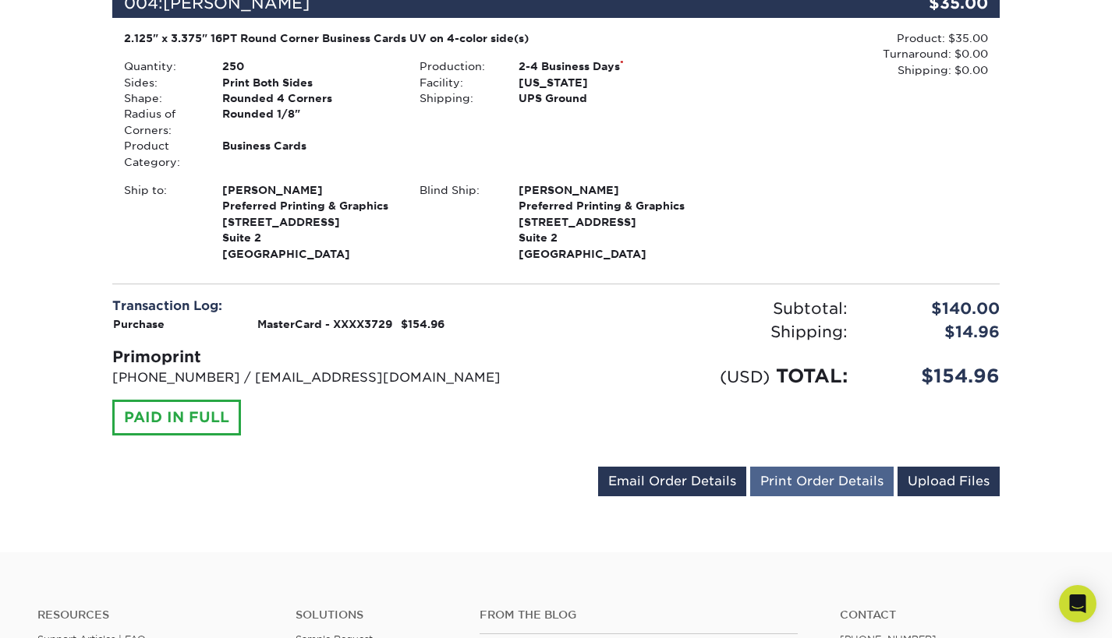
click at [821, 469] on link "Print Order Details" at bounding box center [821, 482] width 143 height 30
click at [808, 467] on link "Print Order Details" at bounding box center [821, 482] width 143 height 30
